Goal: Information Seeking & Learning: Learn about a topic

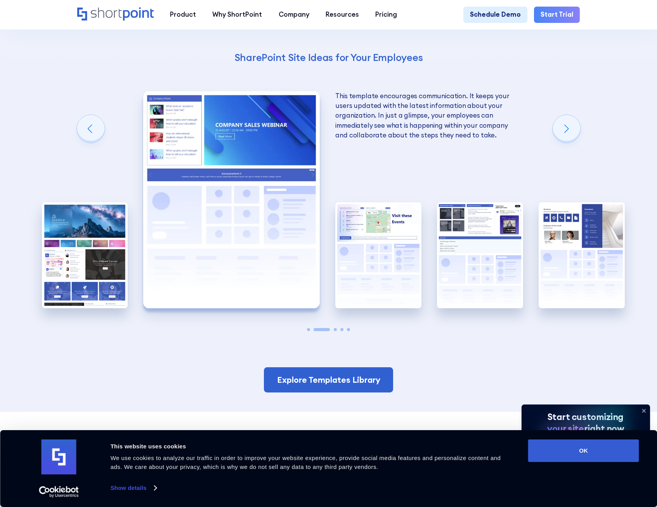
scroll to position [1398, 0]
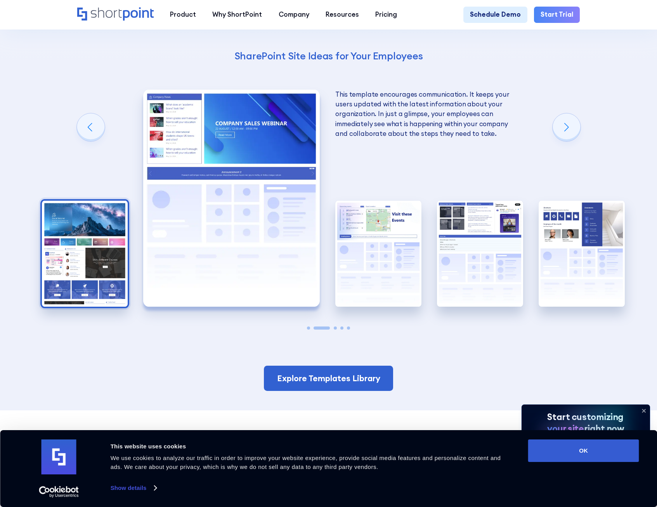
click at [87, 266] on img "1 / 5" at bounding box center [85, 254] width 86 height 106
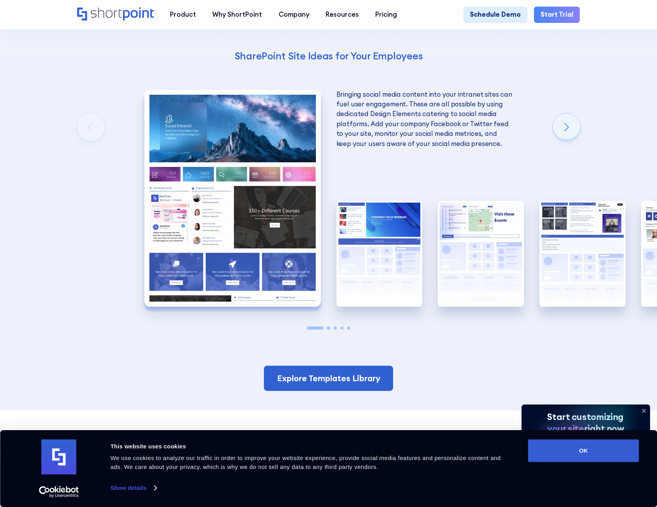
click at [262, 258] on img "1 / 5" at bounding box center [232, 198] width 177 height 217
click at [361, 366] on link "Explore Templates Library" at bounding box center [329, 379] width 130 height 26
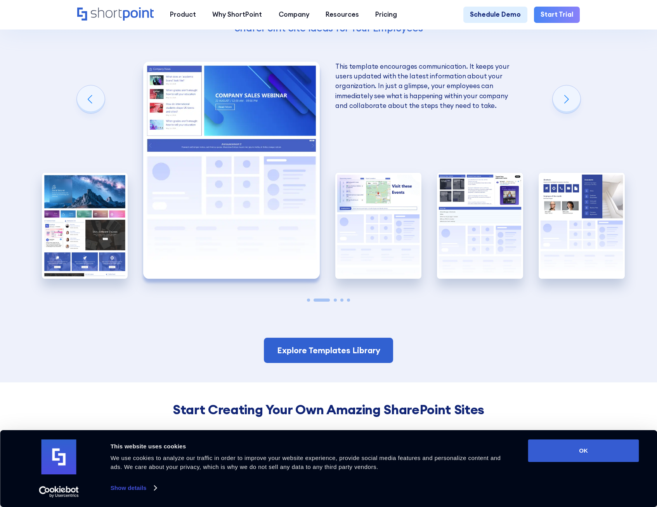
scroll to position [1359, 0]
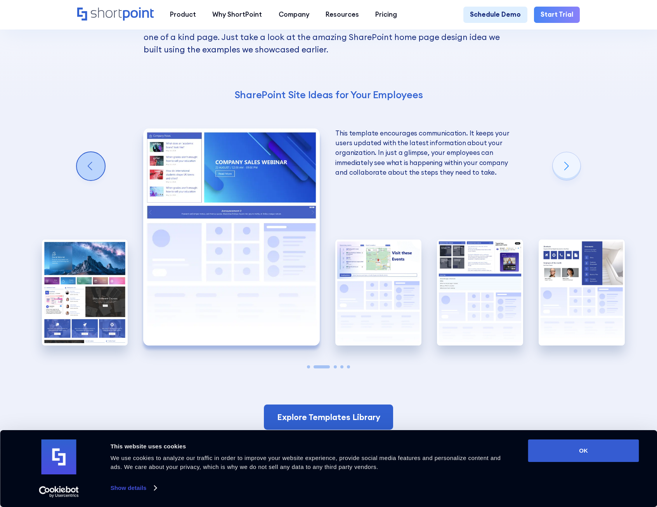
click at [93, 152] on div "Previous slide" at bounding box center [91, 166] width 28 height 28
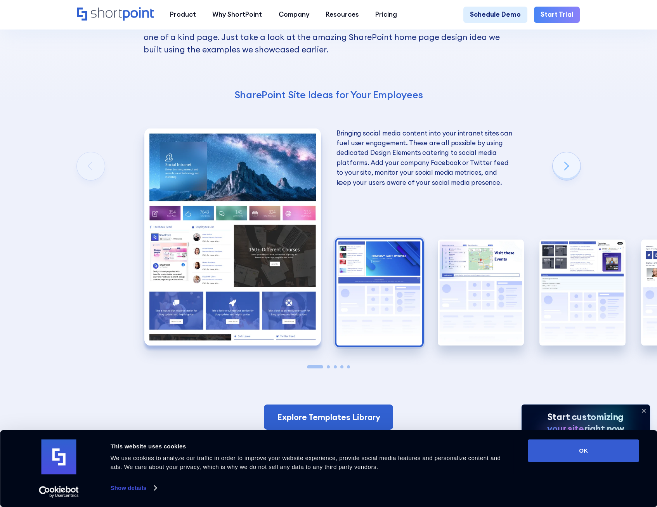
click at [418, 259] on img "2 / 5" at bounding box center [380, 293] width 86 height 106
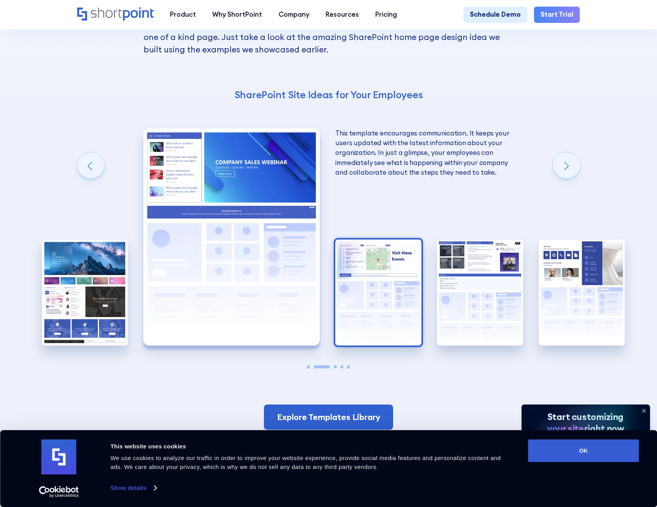
click at [400, 261] on img "3 / 5" at bounding box center [379, 293] width 86 height 106
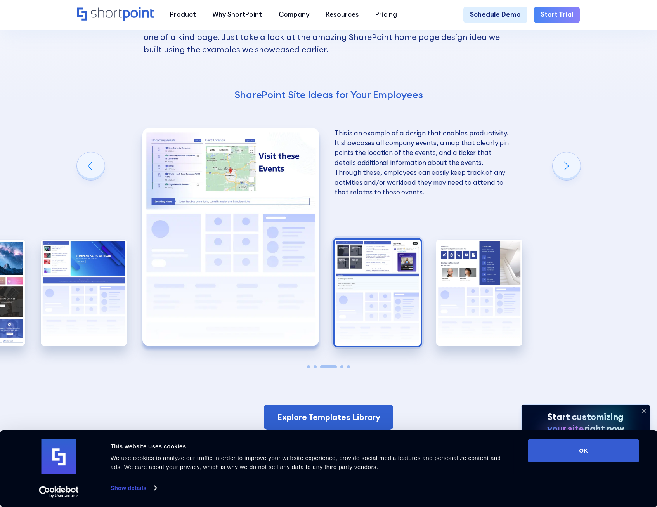
click at [396, 261] on img "4 / 5" at bounding box center [378, 293] width 86 height 106
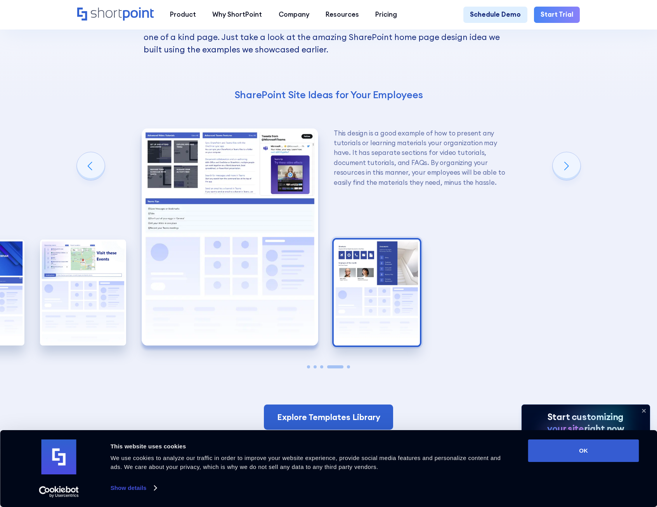
click at [402, 264] on img "5 / 5" at bounding box center [377, 293] width 86 height 106
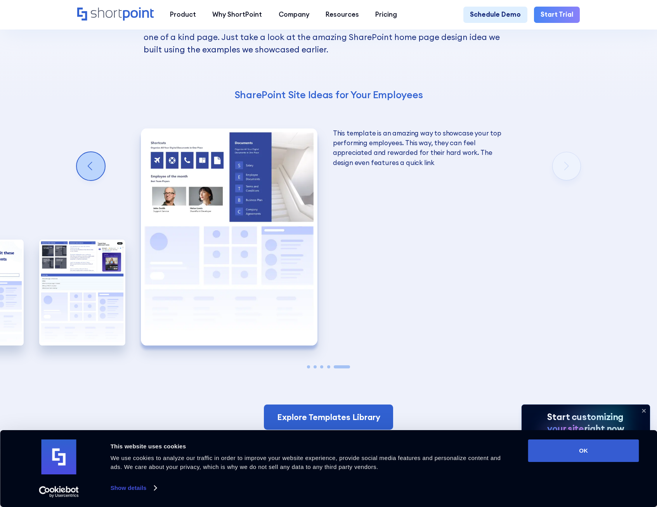
click at [90, 152] on div "Previous slide" at bounding box center [91, 166] width 28 height 28
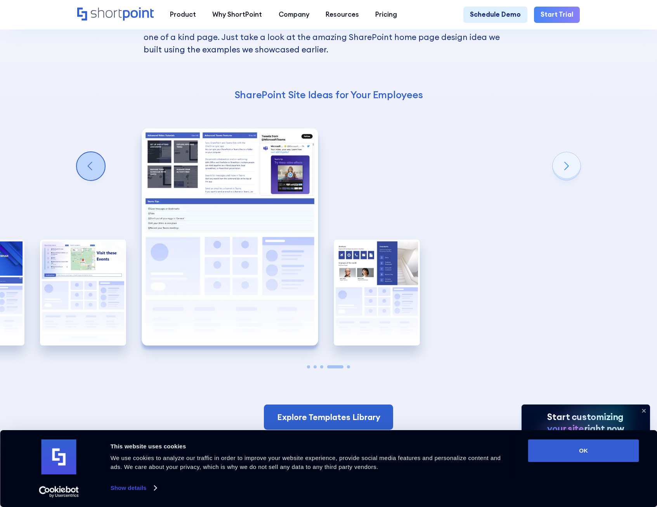
click at [90, 152] on div "Previous slide" at bounding box center [91, 166] width 28 height 28
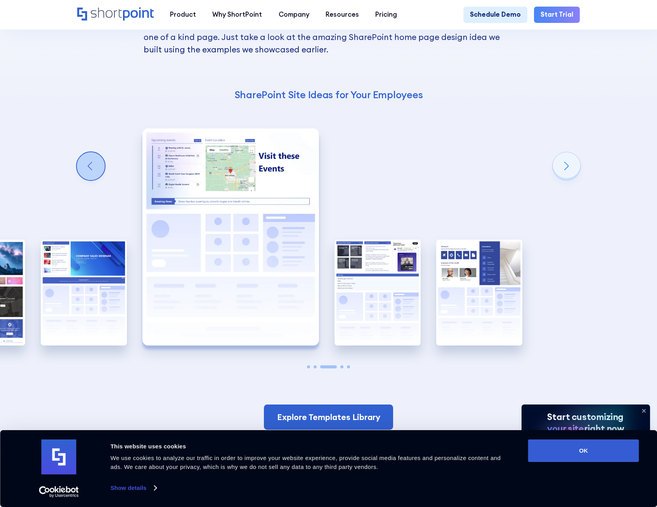
click at [90, 152] on div "Previous slide" at bounding box center [91, 166] width 28 height 28
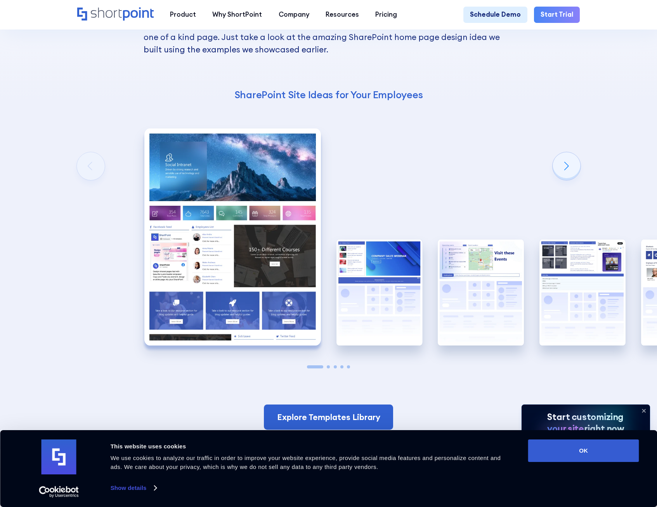
click at [90, 150] on div "Using Cool SharePoint Web Parts to Create an Effective Design Wondering where t…" at bounding box center [328, 152] width 657 height 593
